Goal: Information Seeking & Learning: Find specific fact

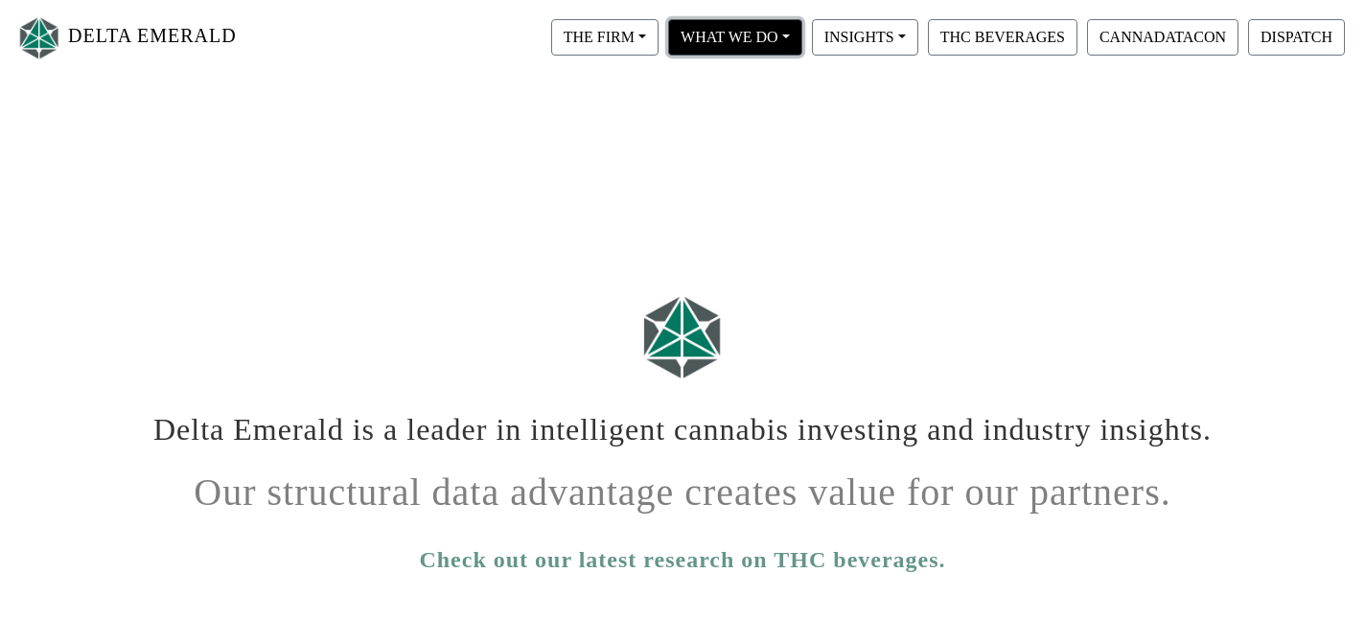
click at [783, 37] on button "WHAT WE DO" at bounding box center [735, 37] width 134 height 36
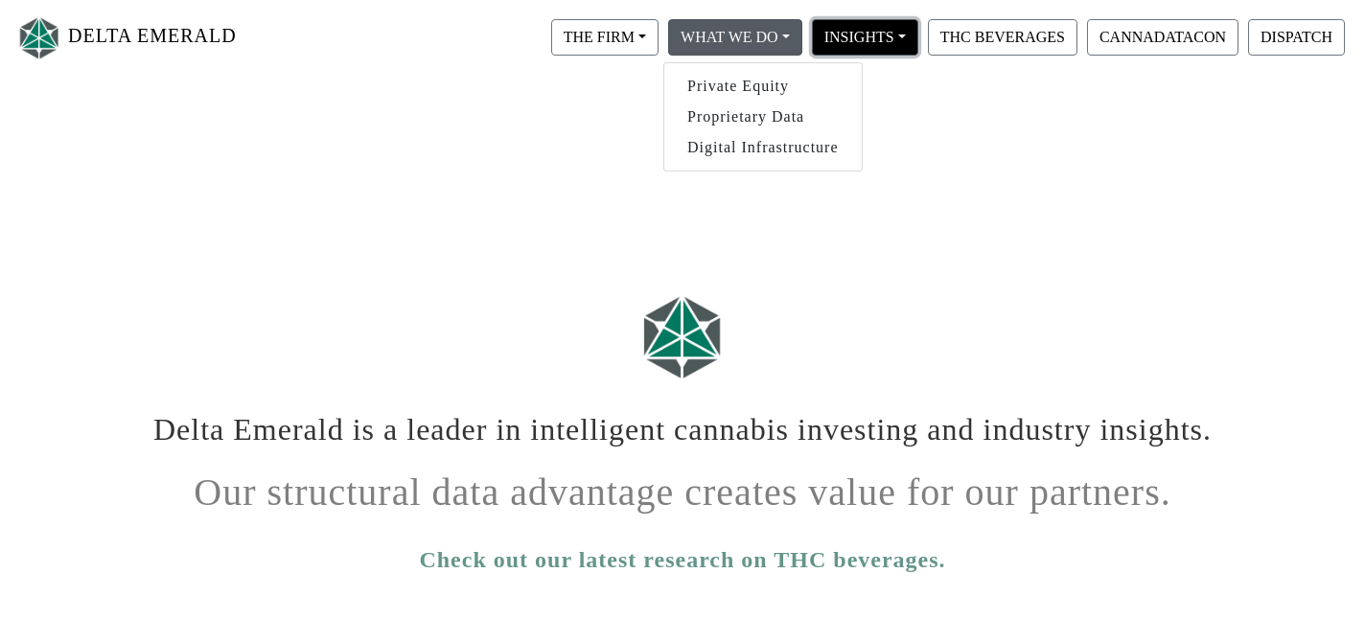
click at [901, 40] on button "INSIGHTS" at bounding box center [865, 37] width 106 height 36
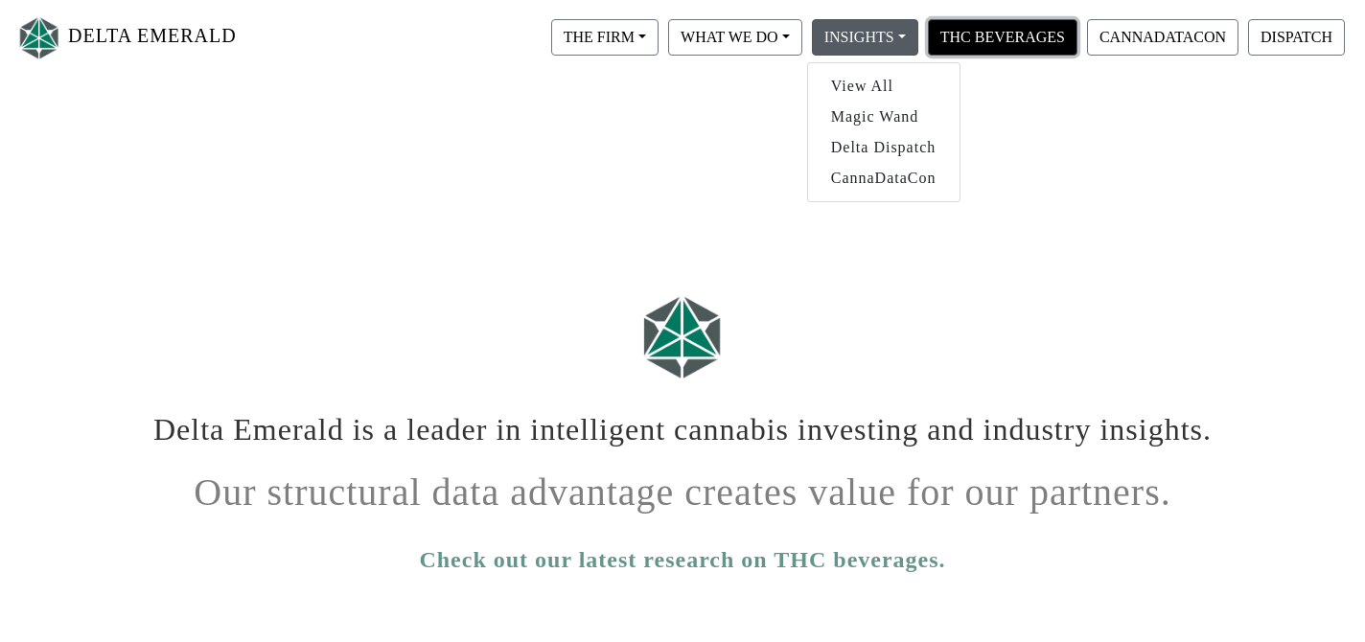
click at [1056, 48] on button "THC BEVERAGES" at bounding box center [1003, 37] width 150 height 36
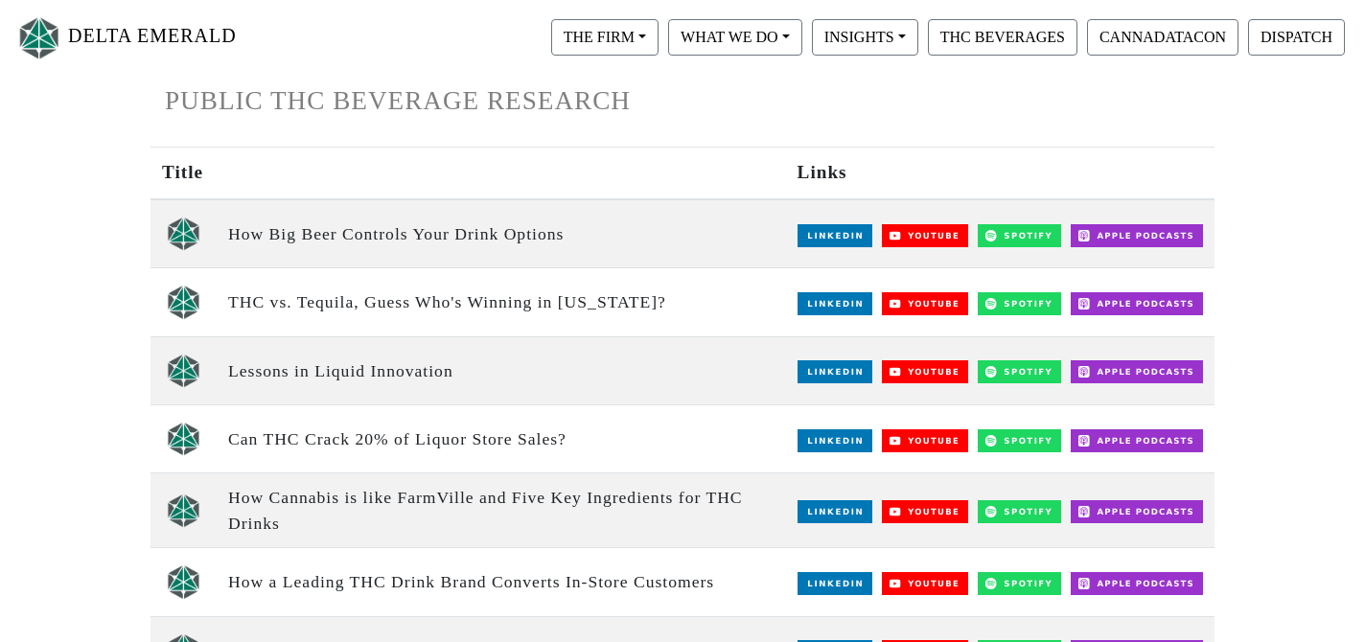
scroll to position [209, 0]
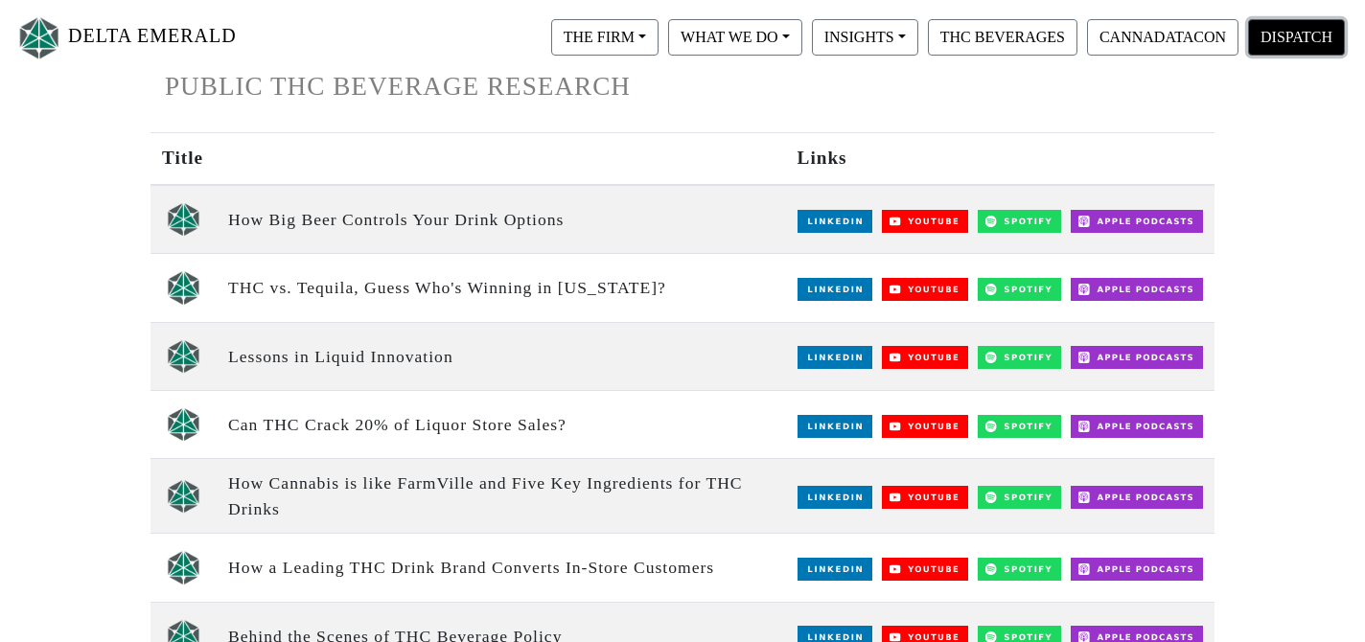
click at [1292, 39] on button "DISPATCH" at bounding box center [1296, 37] width 97 height 36
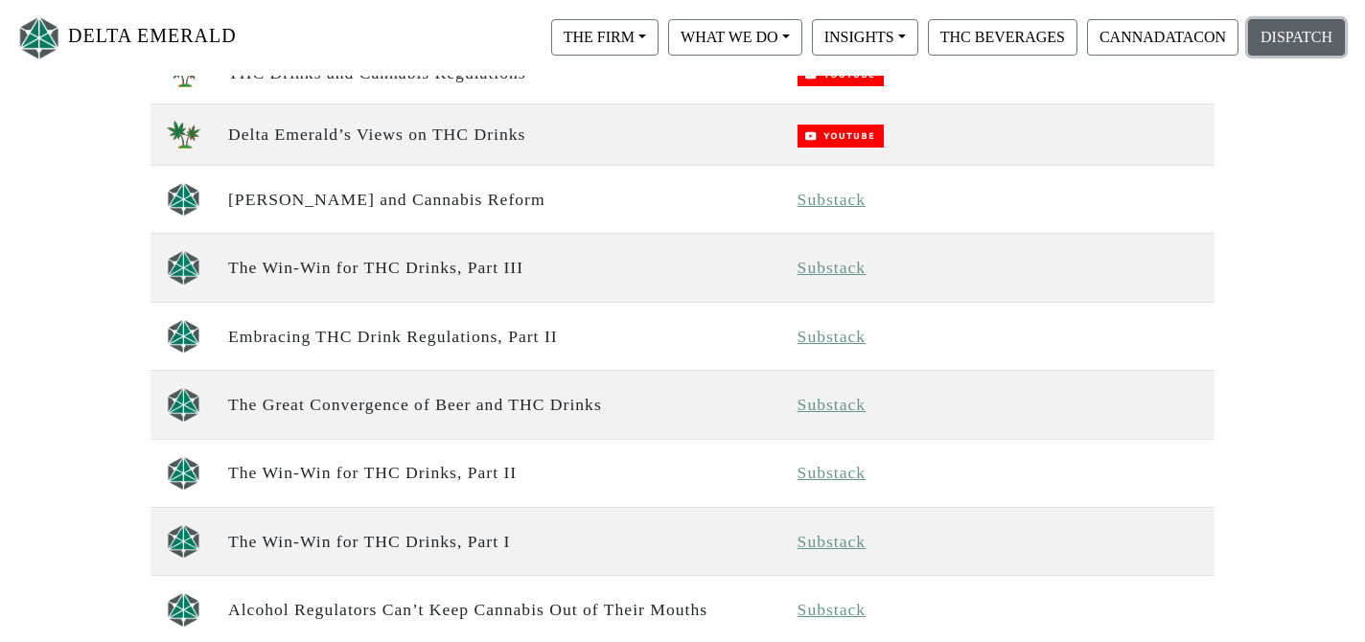
scroll to position [1964, 0]
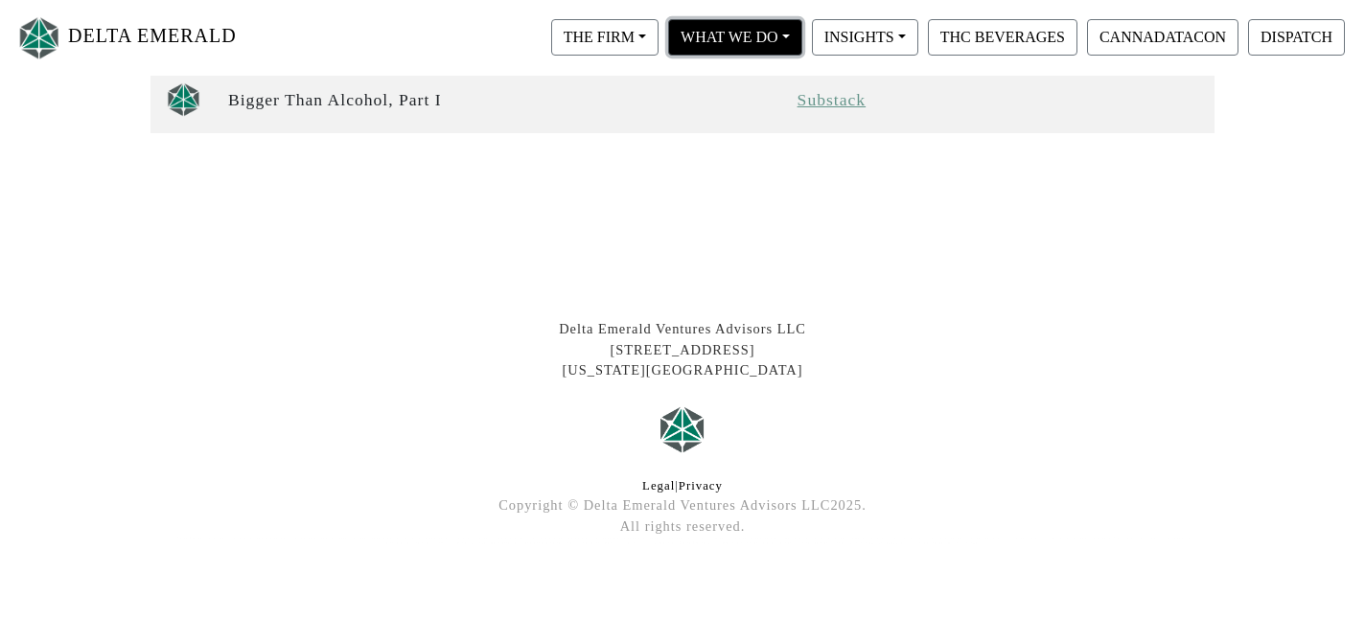
click at [752, 35] on button "WHAT WE DO" at bounding box center [735, 37] width 134 height 36
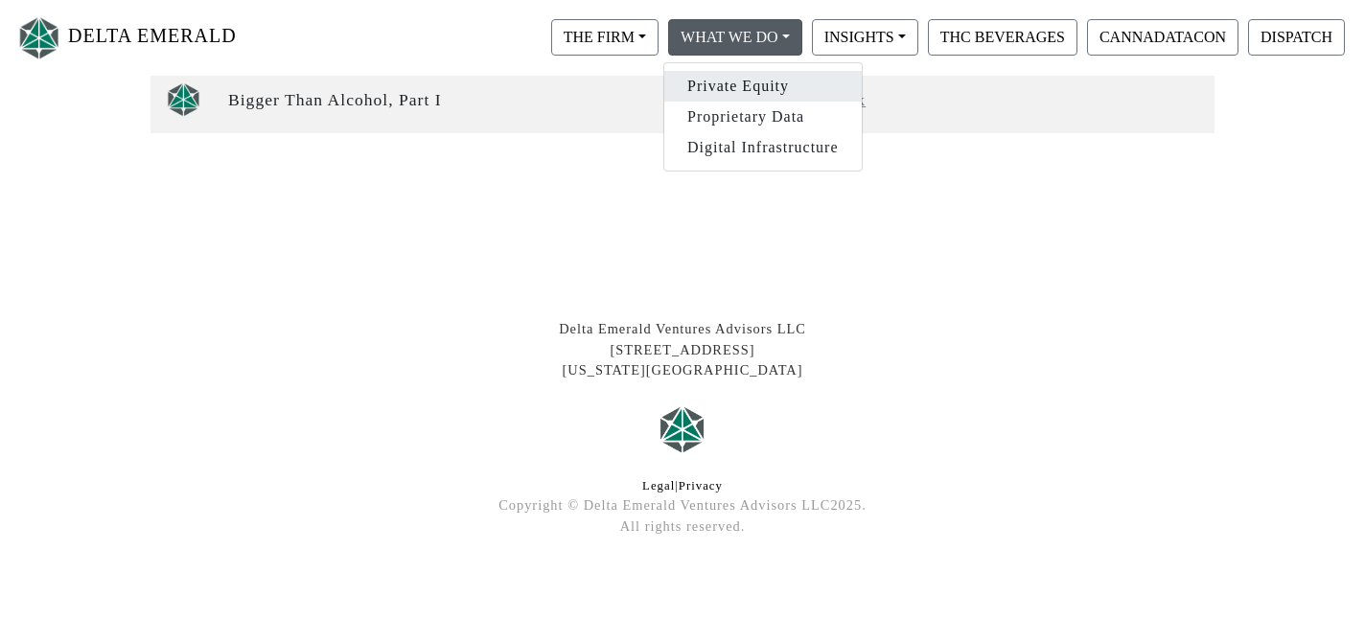
click at [720, 93] on link "Private Equity" at bounding box center [763, 86] width 198 height 31
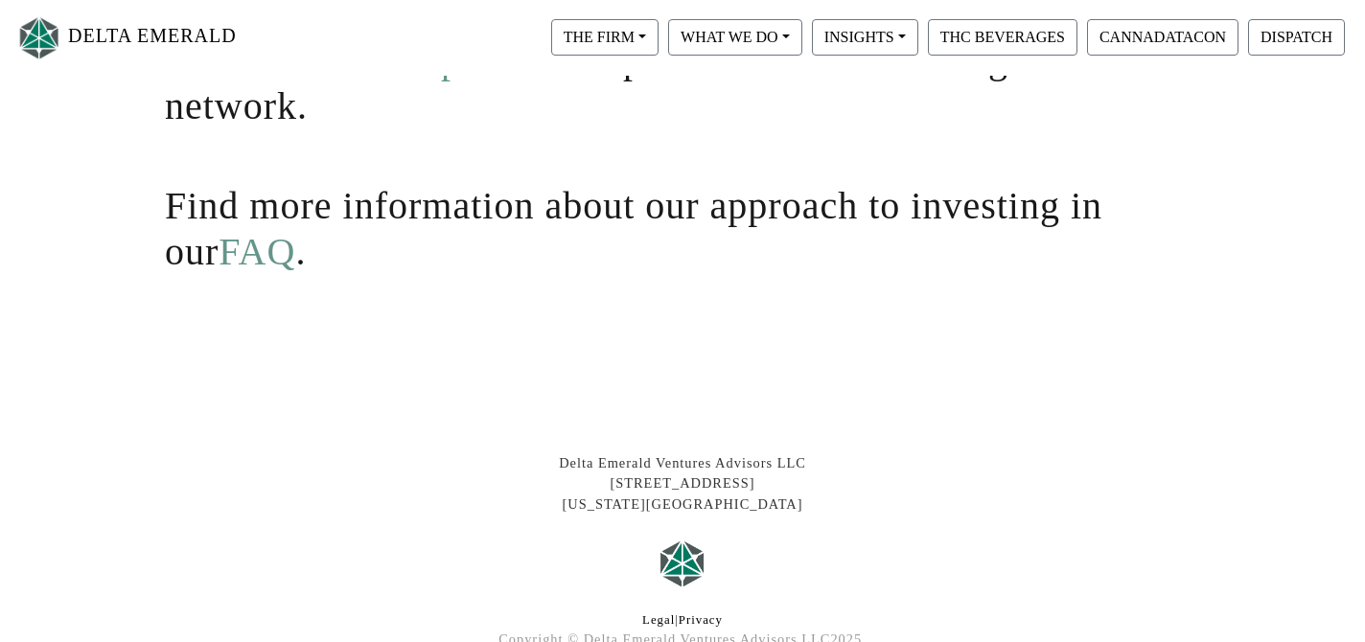
scroll to position [548, 0]
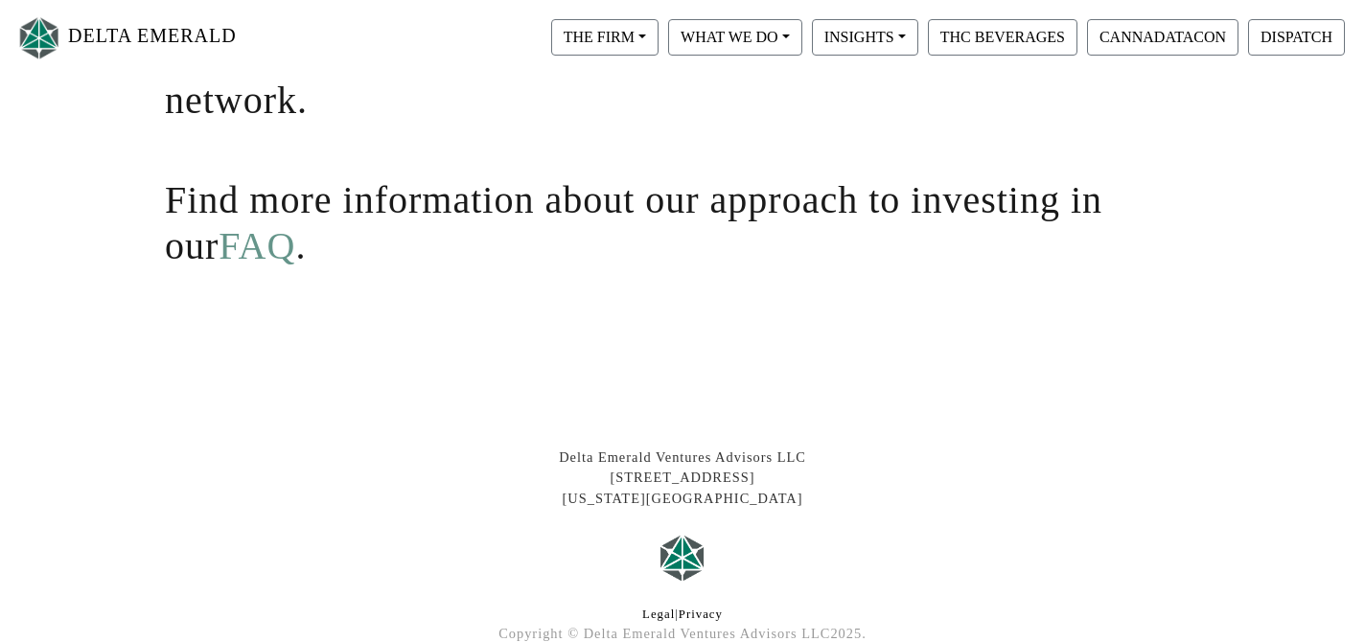
click at [219, 256] on link "FAQ" at bounding box center [257, 245] width 77 height 43
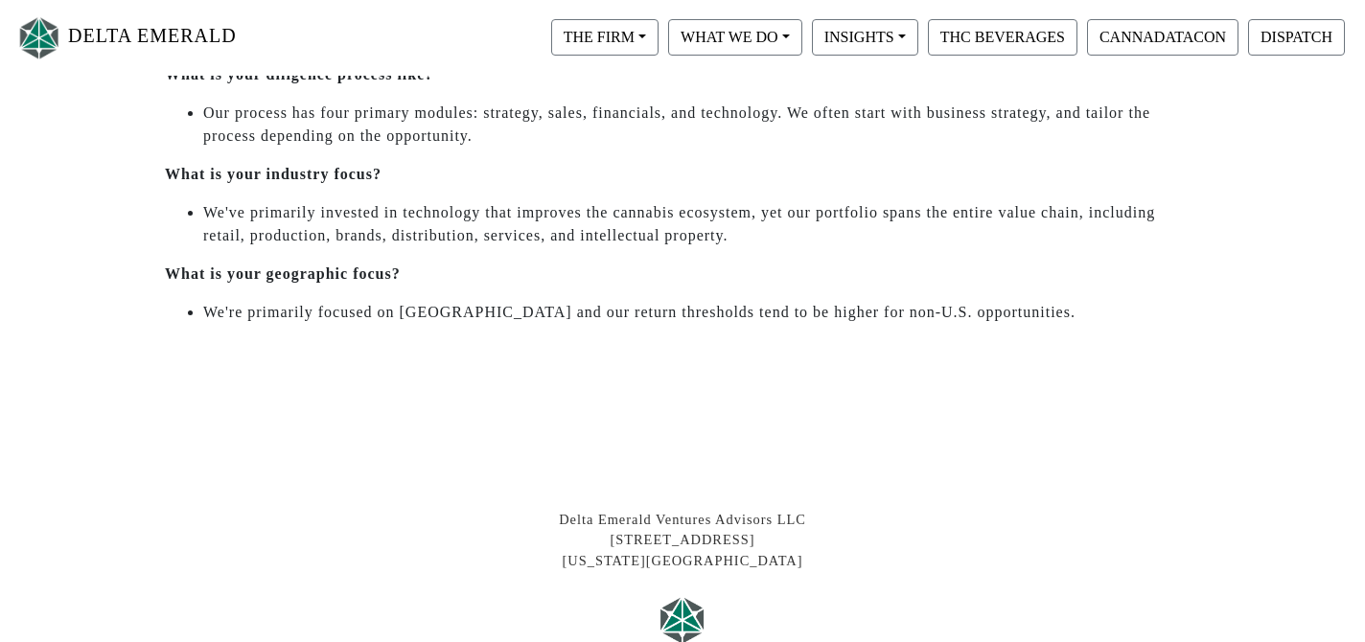
scroll to position [1112, 0]
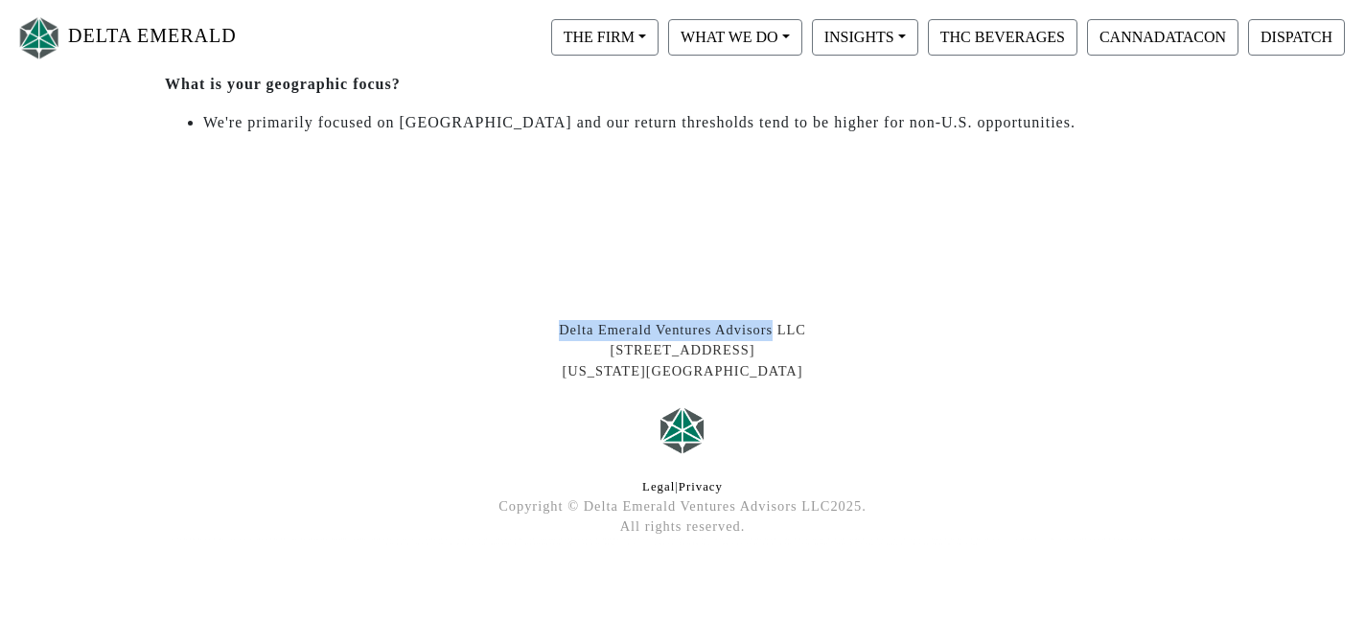
drag, startPoint x: 772, startPoint y: 331, endPoint x: 561, endPoint y: 330, distance: 211.0
click at [561, 330] on div "Delta Emerald Ventures Advisors LLC 408 Broadway, 2nd Floor New York, NY 10013" at bounding box center [683, 351] width 1064 height 62
copy div "Delta Emerald Ventures Advisors"
